Goal: Check status: Check status

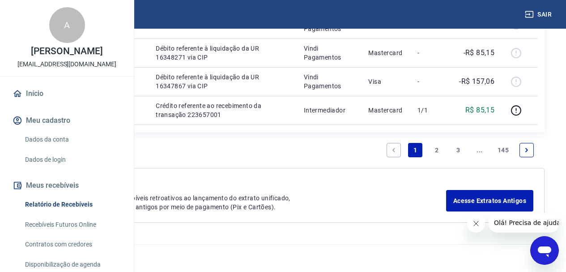
scroll to position [1259, 0]
click at [432, 151] on link "2" at bounding box center [436, 150] width 14 height 14
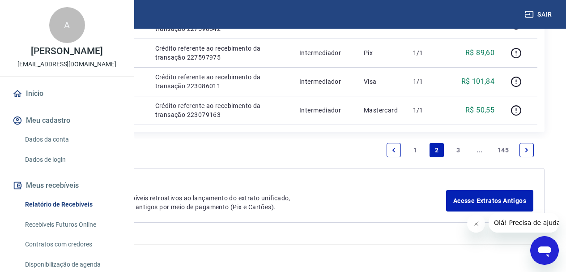
scroll to position [1253, 0]
click at [459, 157] on link "3" at bounding box center [458, 150] width 14 height 14
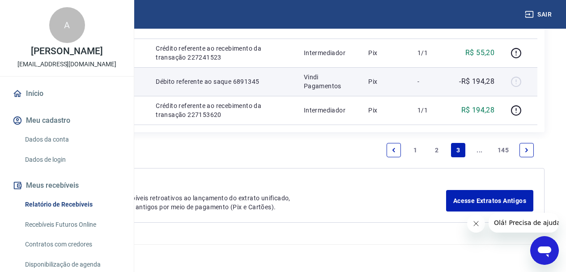
scroll to position [1202, 0]
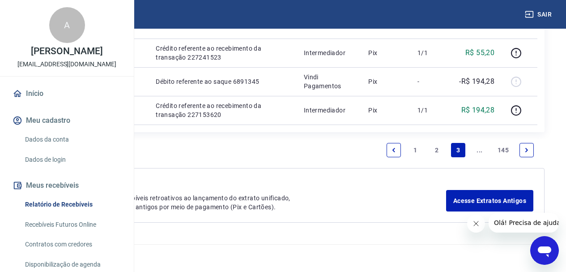
click at [528, 149] on icon "Next page" at bounding box center [526, 150] width 6 height 6
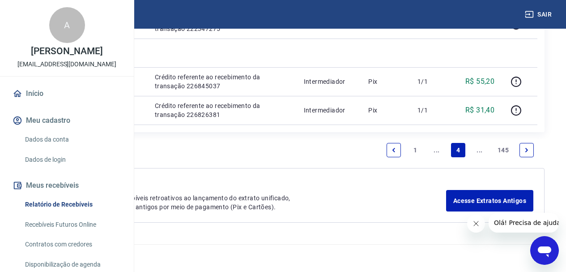
scroll to position [1118, 0]
